Goal: Task Accomplishment & Management: Use online tool/utility

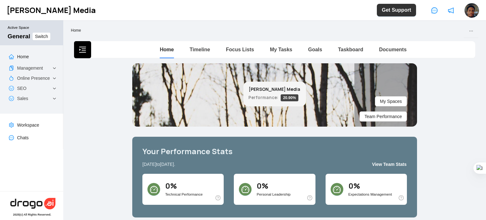
scroll to position [1, 0]
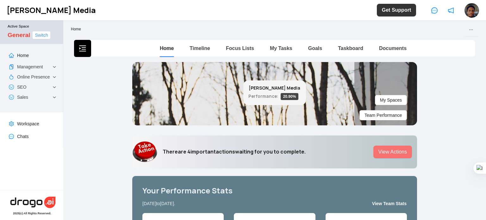
click at [48, 37] on span "Switch" at bounding box center [41, 35] width 13 height 7
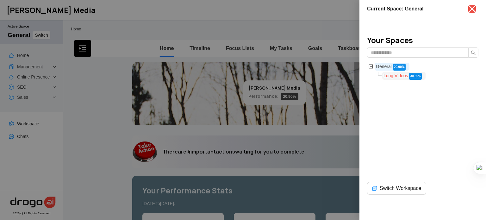
click at [405, 74] on span "Long Videos" at bounding box center [395, 75] width 25 height 5
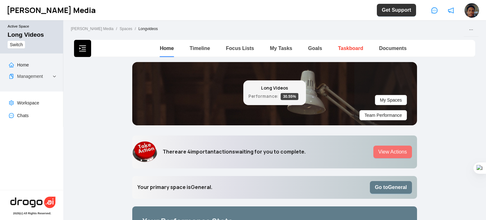
click at [347, 46] on link "Taskboard" at bounding box center [350, 48] width 25 height 5
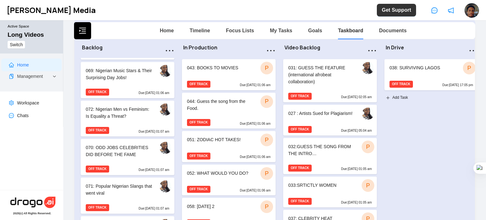
scroll to position [770, 0]
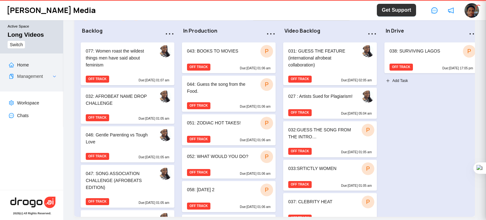
scroll to position [61, 0]
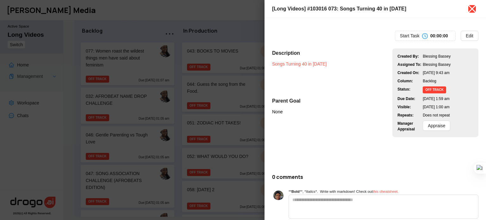
click at [470, 9] on icon "close" at bounding box center [472, 9] width 10 height 10
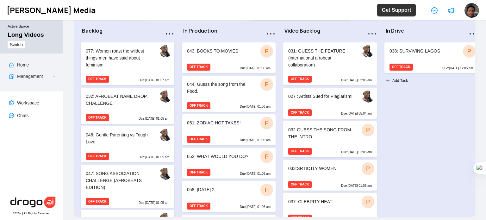
click at [423, 130] on div "038: SURVIVING LAGOS P OFF TRACK Due: May 31 at 17:05 pm Add Task" at bounding box center [431, 138] width 96 height 195
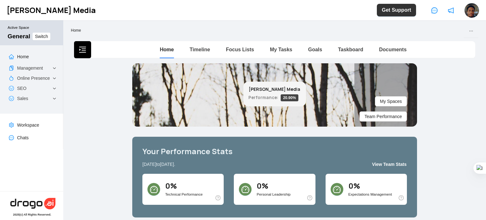
scroll to position [1, 0]
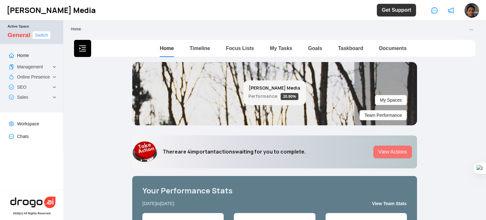
click at [44, 35] on span "Switch" at bounding box center [41, 35] width 13 height 7
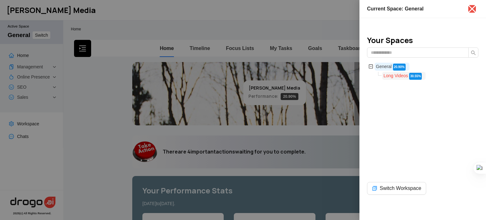
click at [400, 76] on span "Long Videos" at bounding box center [395, 75] width 25 height 5
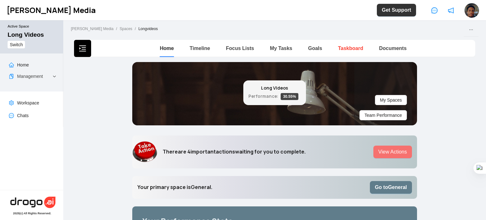
click at [352, 48] on link "Taskboard" at bounding box center [350, 48] width 25 height 5
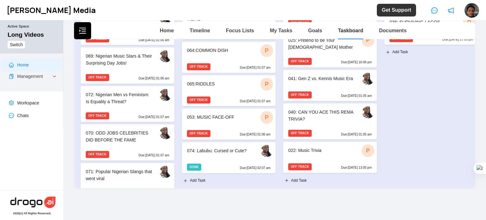
scroll to position [124, 0]
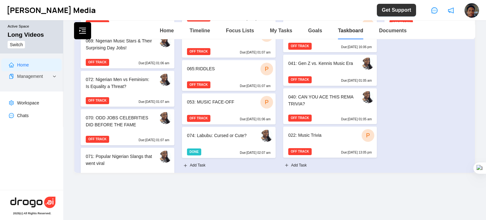
click at [219, 150] on div "DONE Due: Jul 13 at 02:07 am" at bounding box center [229, 153] width 94 height 10
click at [224, 144] on div "074: Labubu: Cursed or Cute?" at bounding box center [229, 136] width 94 height 18
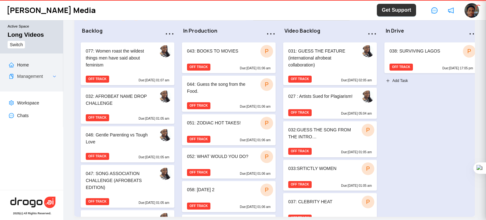
scroll to position [61, 0]
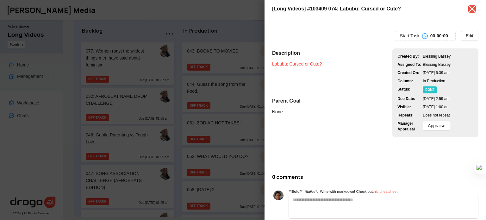
click at [294, 65] on link "Labubu: Cursed or Cute?" at bounding box center [297, 63] width 50 height 5
